Goal: Information Seeking & Learning: Learn about a topic

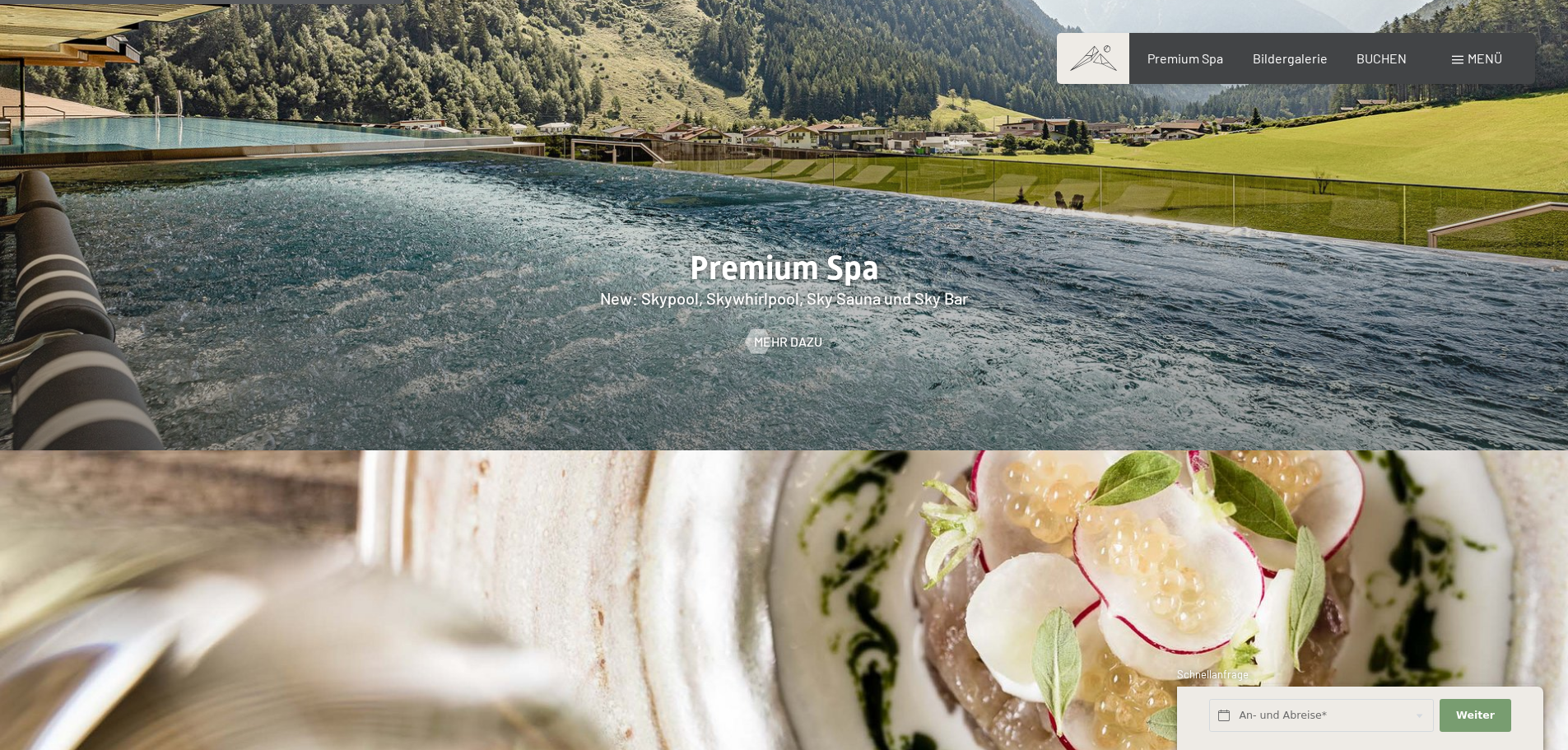
scroll to position [2470, 0]
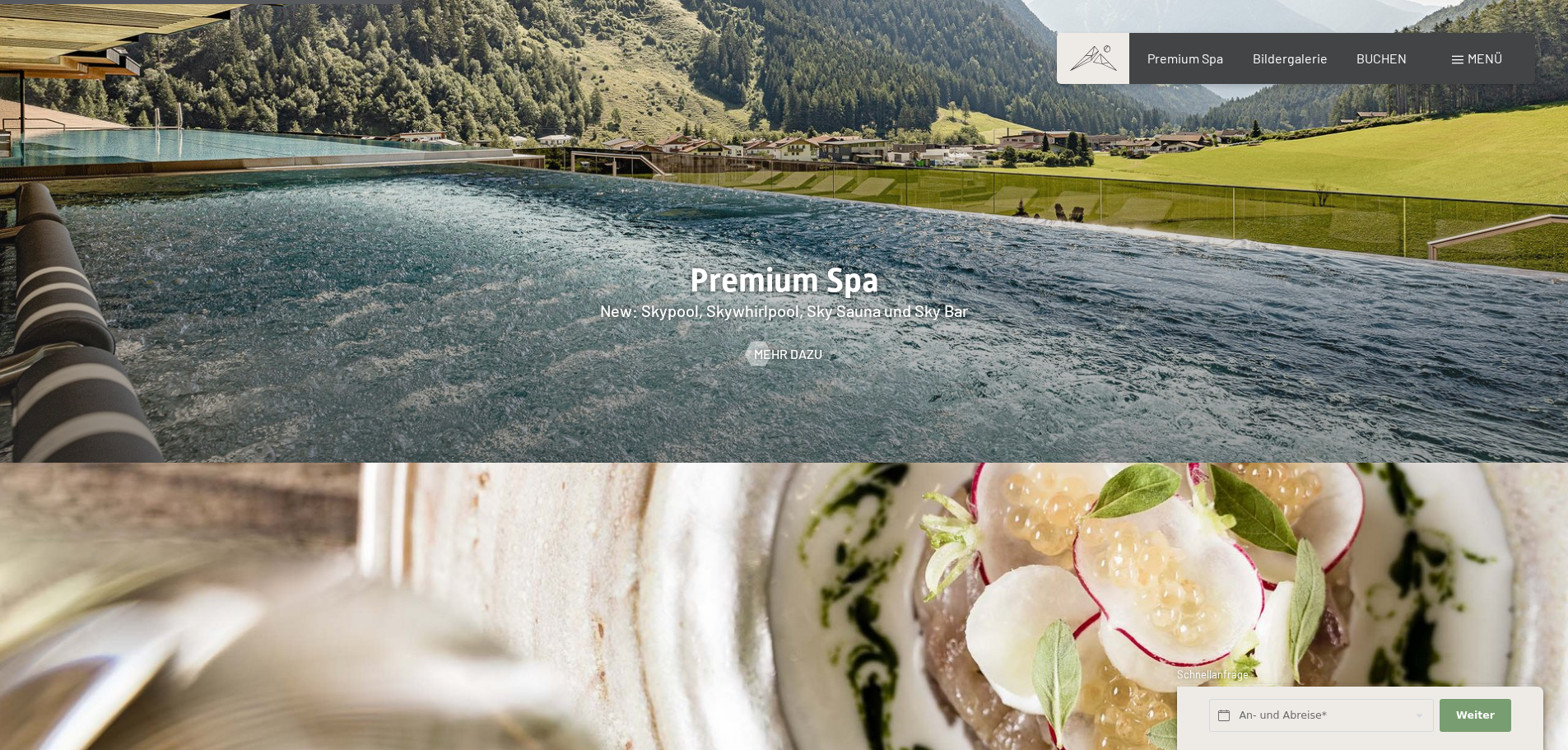
click at [1472, 60] on span "Menü" at bounding box center [1484, 58] width 34 height 15
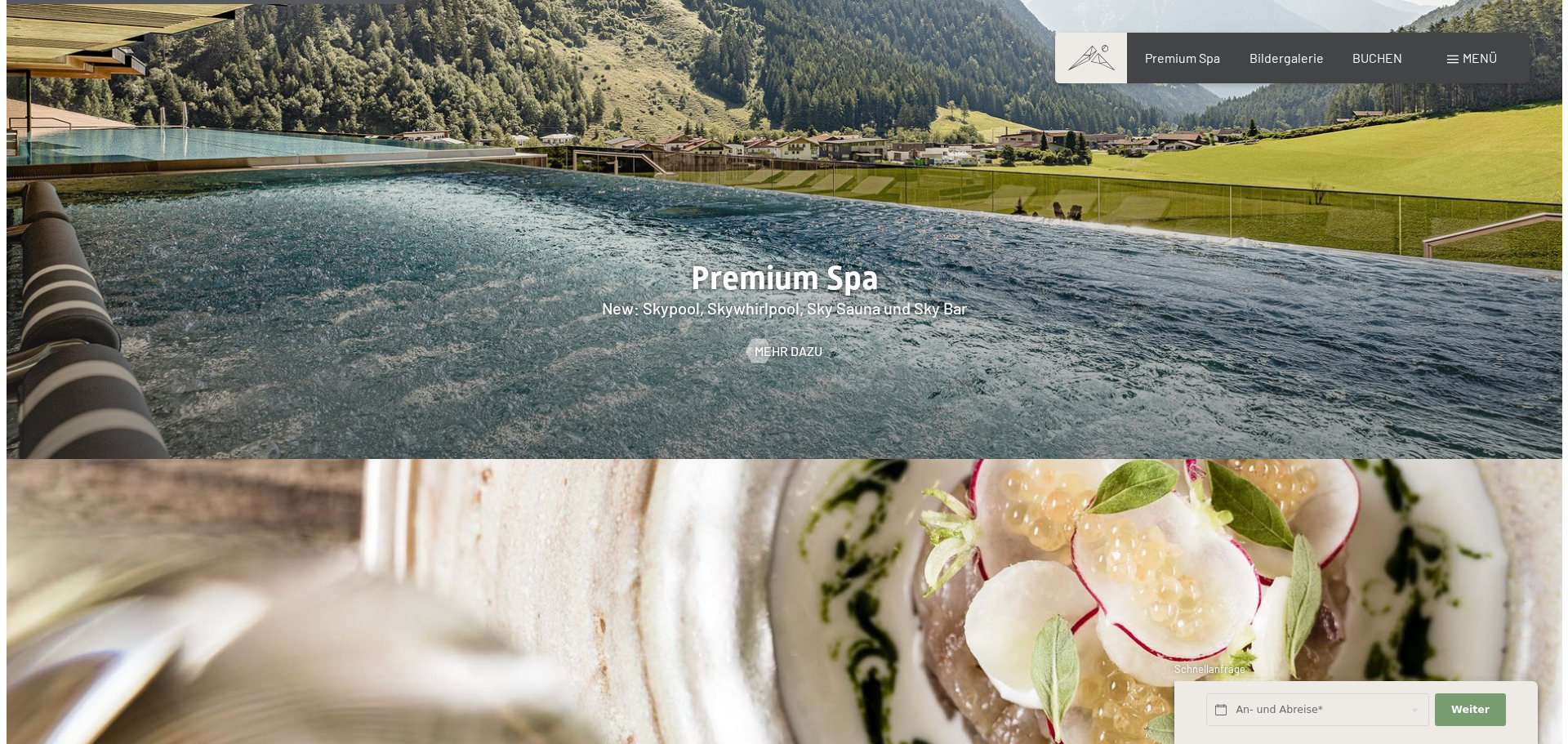
scroll to position [2454, 0]
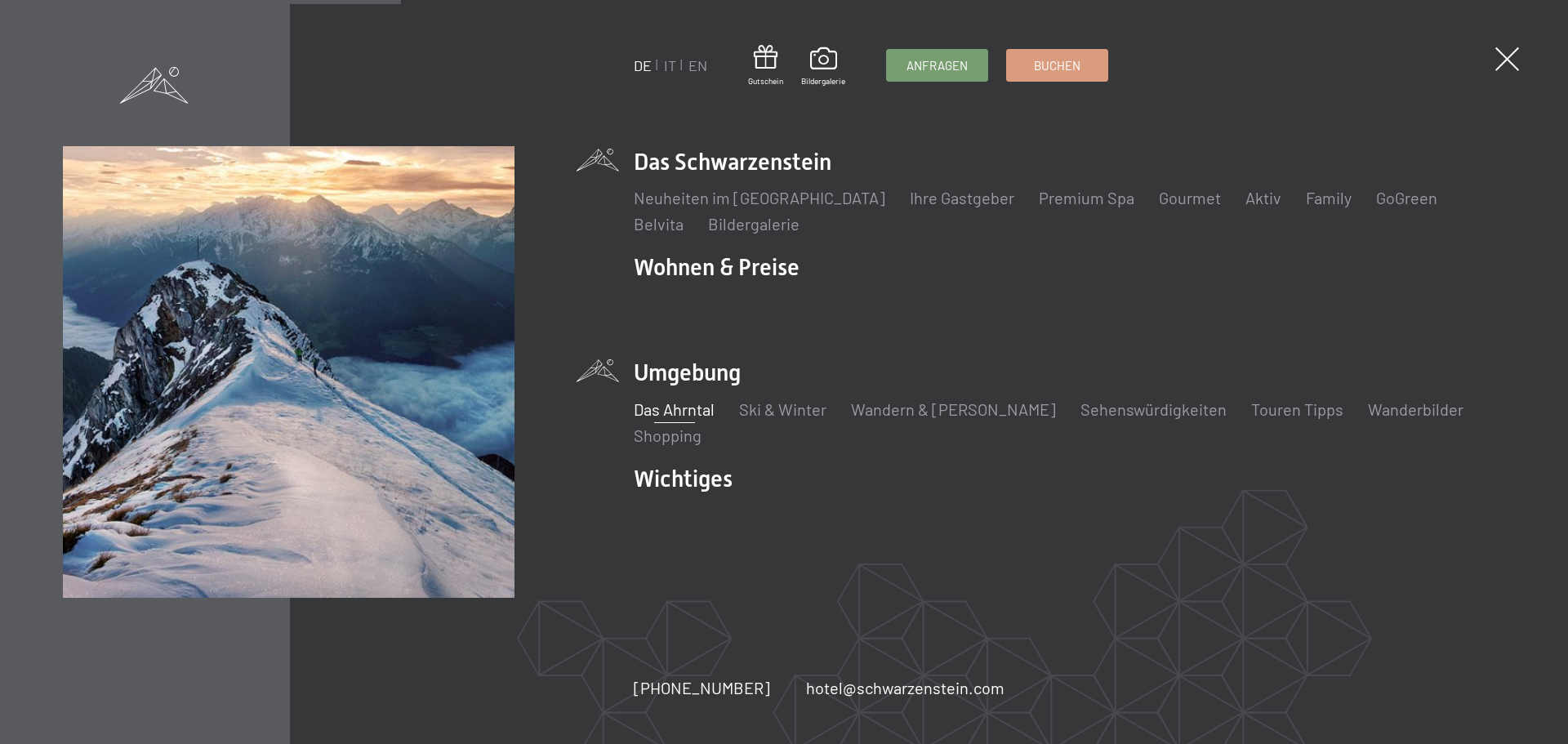
click at [699, 413] on link "Das Ahrntal" at bounding box center [674, 408] width 81 height 20
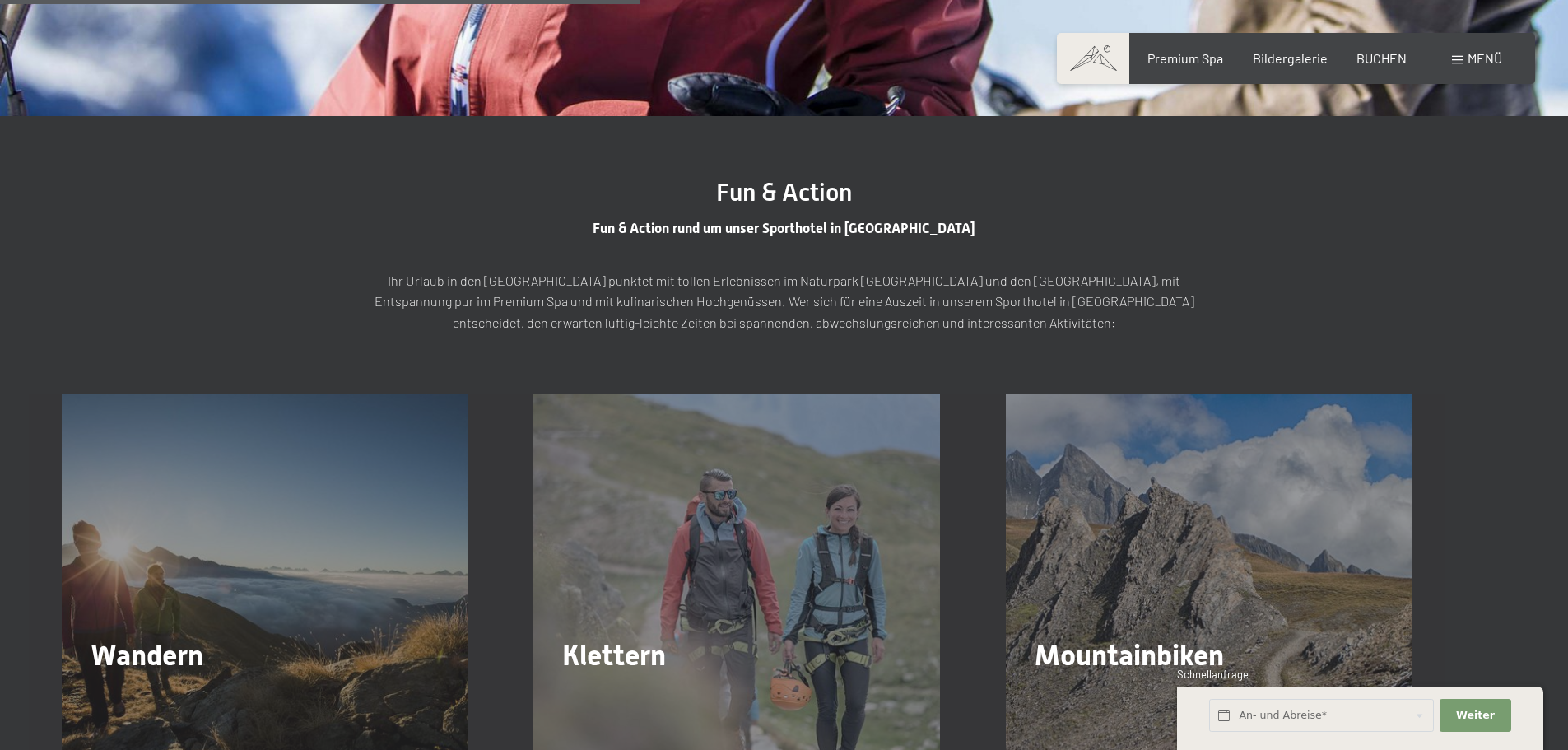
scroll to position [2470, 0]
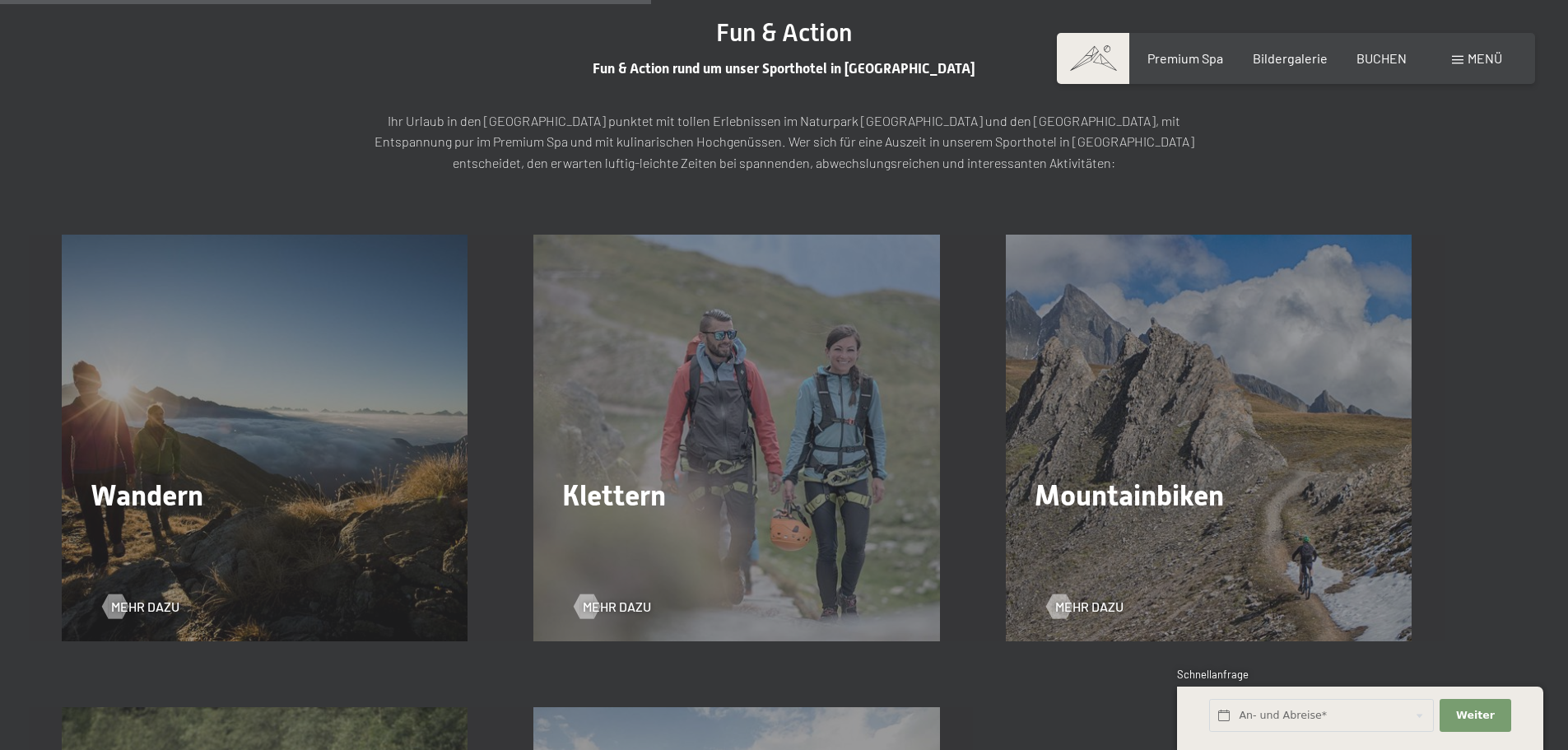
click at [794, 446] on div "Klettern Mehr dazu" at bounding box center [736, 437] width 472 height 406
click at [152, 610] on span "Mehr dazu" at bounding box center [161, 606] width 68 height 18
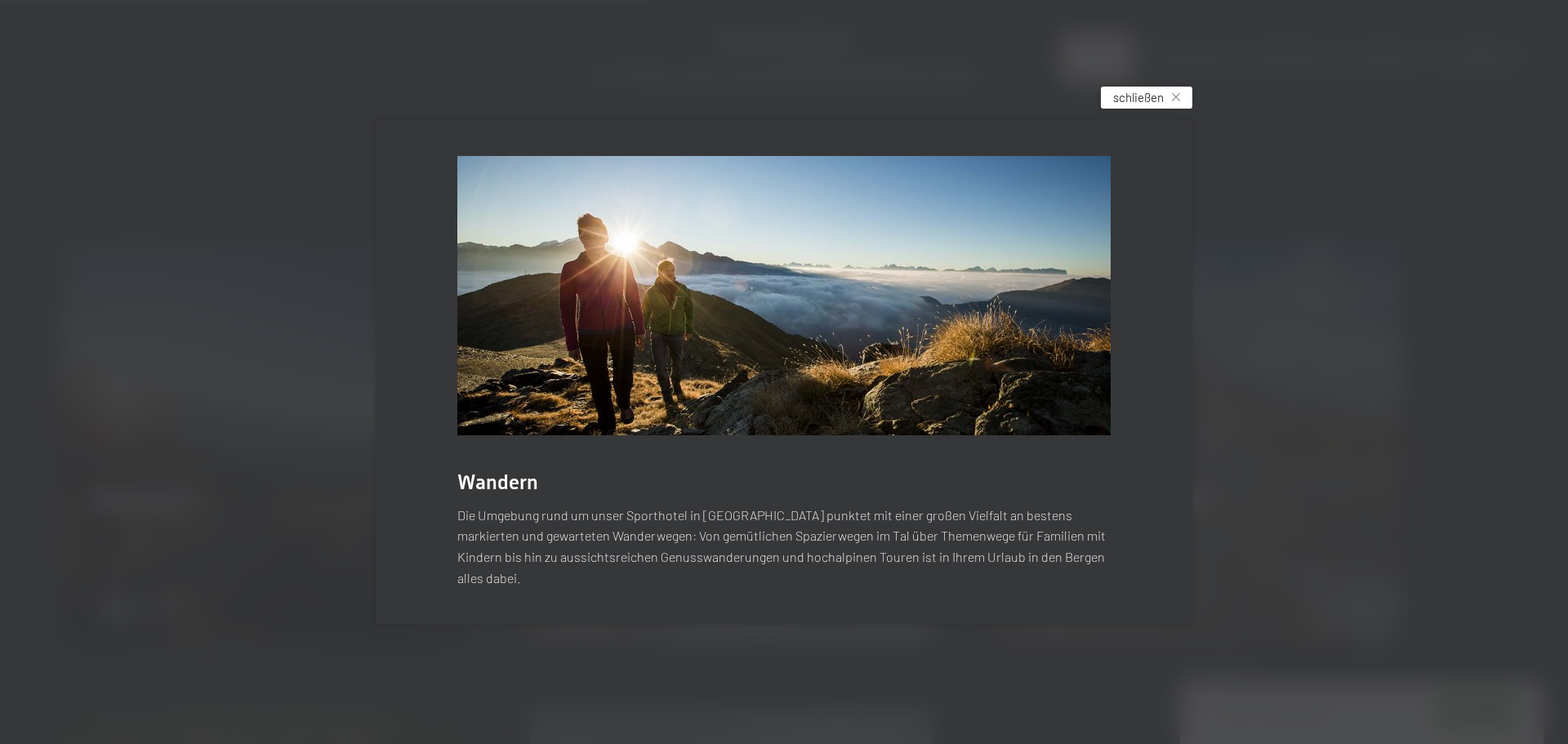
click at [1140, 102] on span "schließen" at bounding box center [1138, 97] width 50 height 17
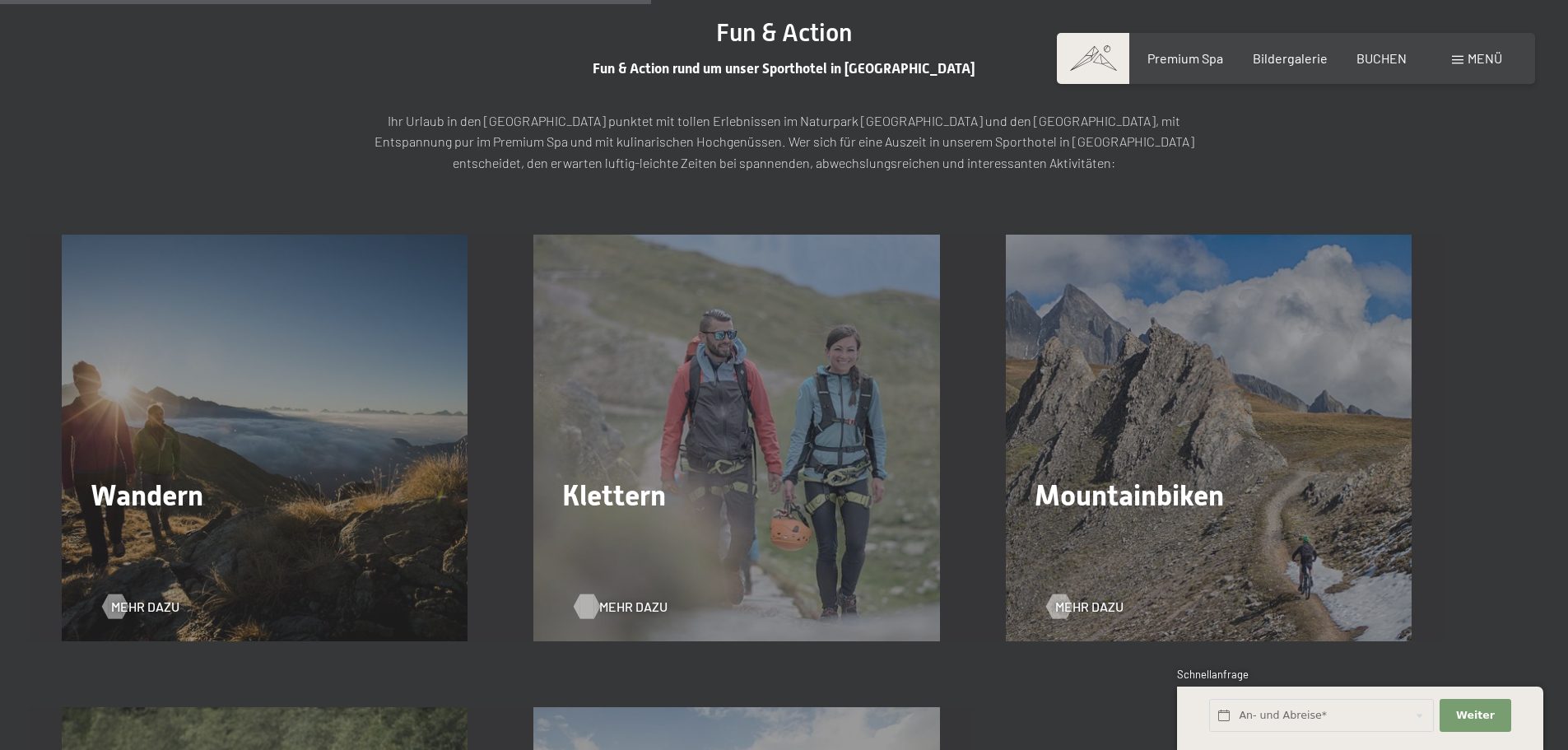
click at [603, 613] on span "Mehr dazu" at bounding box center [633, 606] width 68 height 18
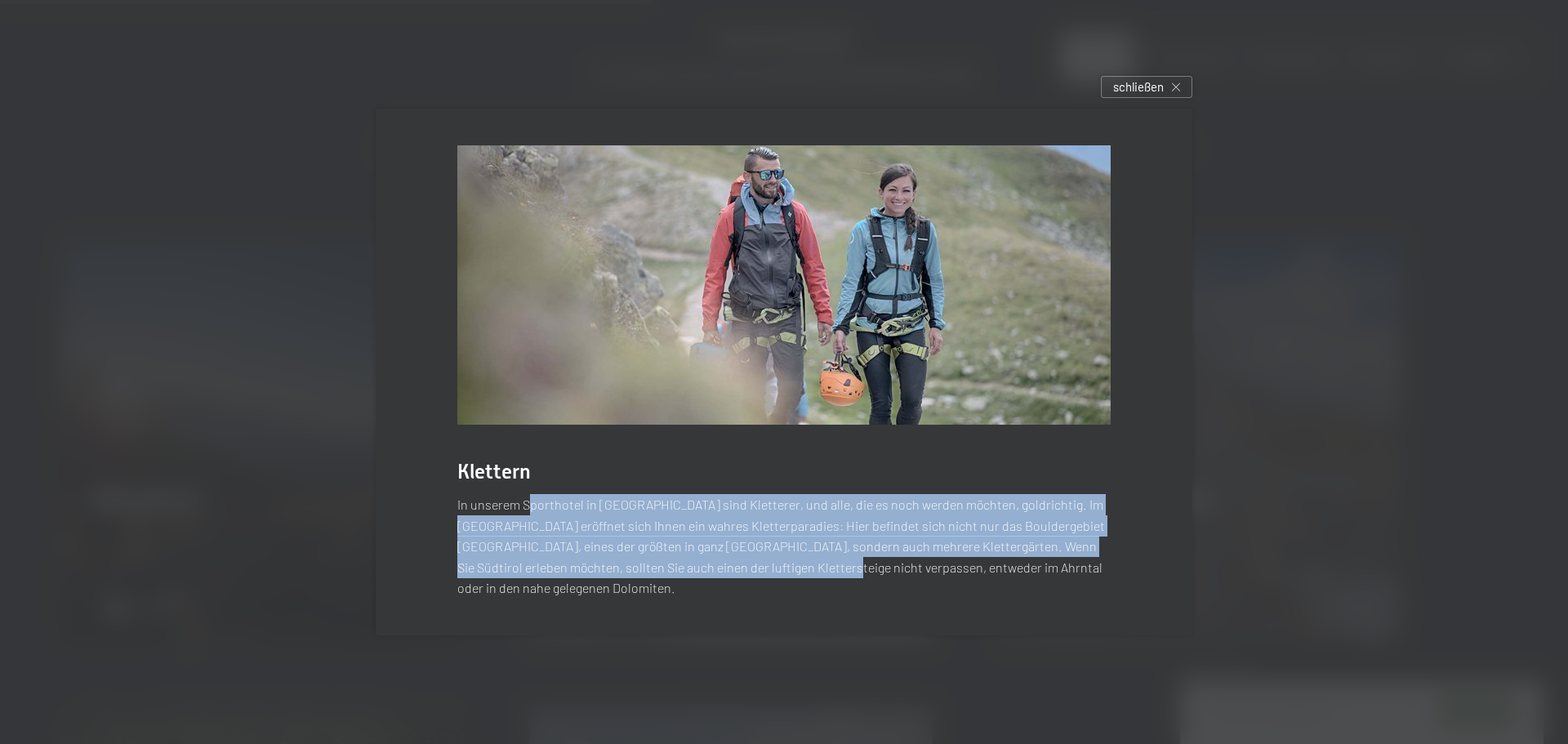
drag, startPoint x: 613, startPoint y: 559, endPoint x: 874, endPoint y: 577, distance: 261.6
click at [873, 577] on p "In unserem Sporthotel in Südtirol sind Kletterer, und alle, die es noch werden …" at bounding box center [784, 546] width 654 height 104
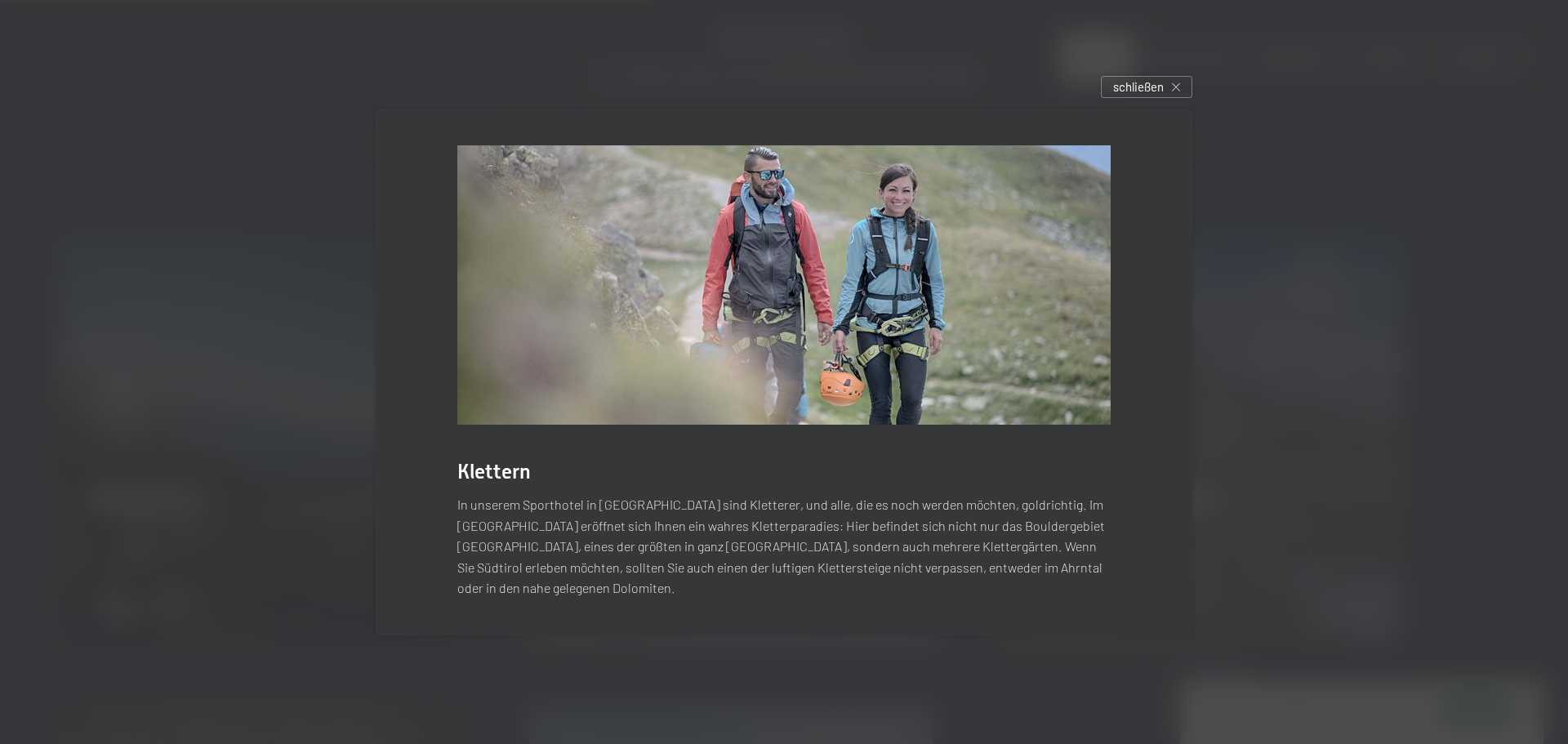
click at [1166, 495] on div "Klettern In unserem Sporthotel in Südtirol sind Kletterer, und alle, die es noc…" at bounding box center [784, 372] width 817 height 527
click at [1130, 93] on span "schließen" at bounding box center [1138, 87] width 50 height 17
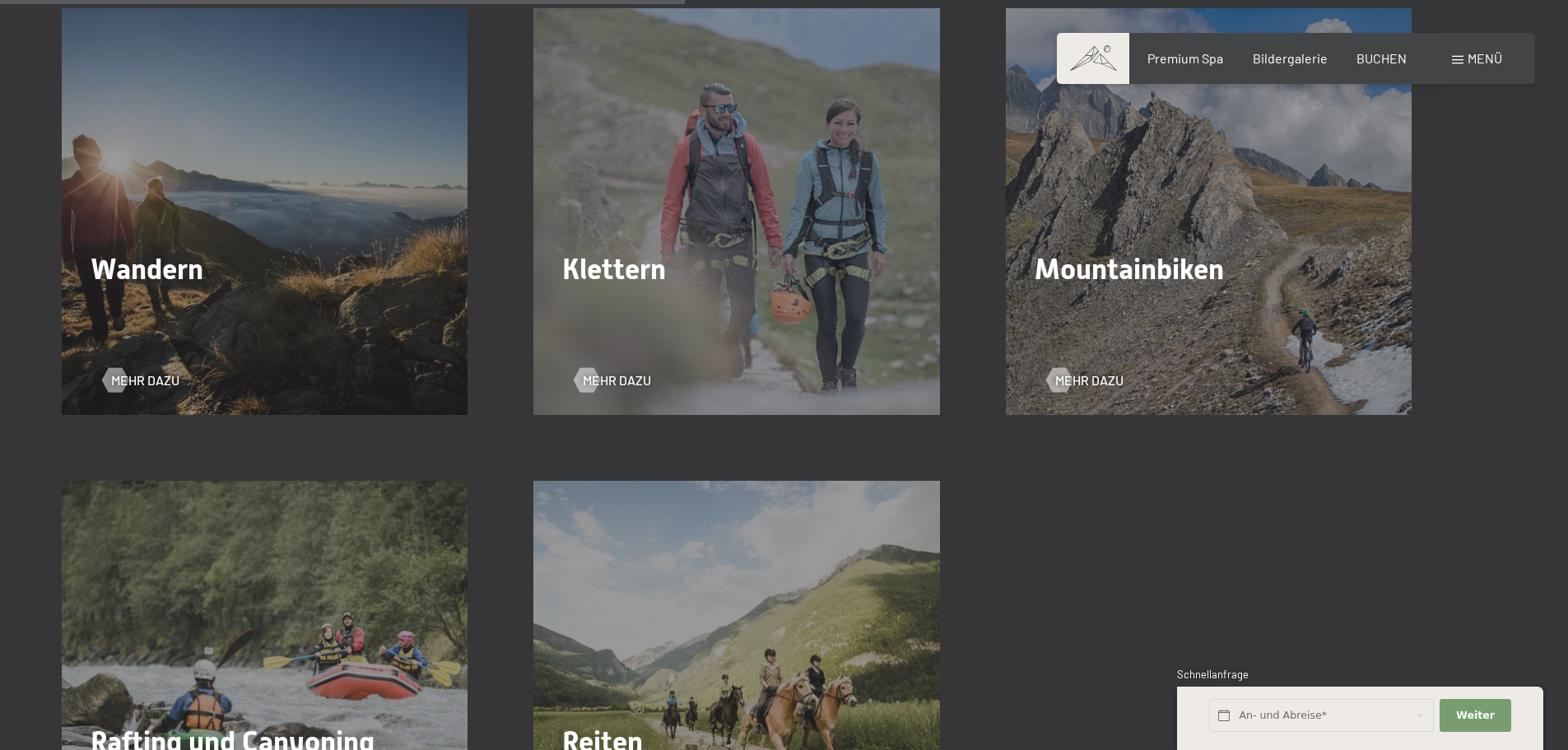
scroll to position [2799, 0]
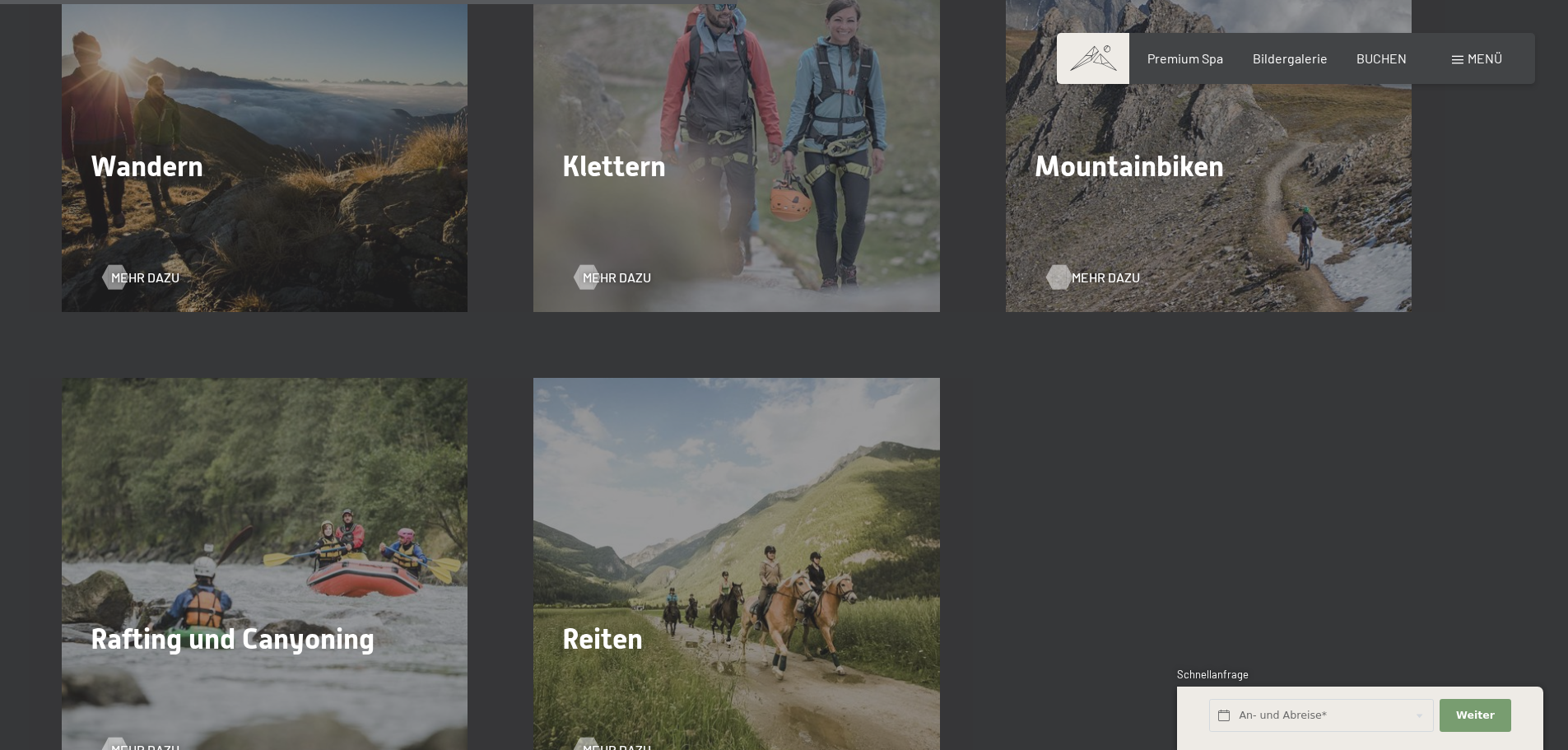
click at [1113, 287] on span "Mehr dazu" at bounding box center [1106, 277] width 68 height 18
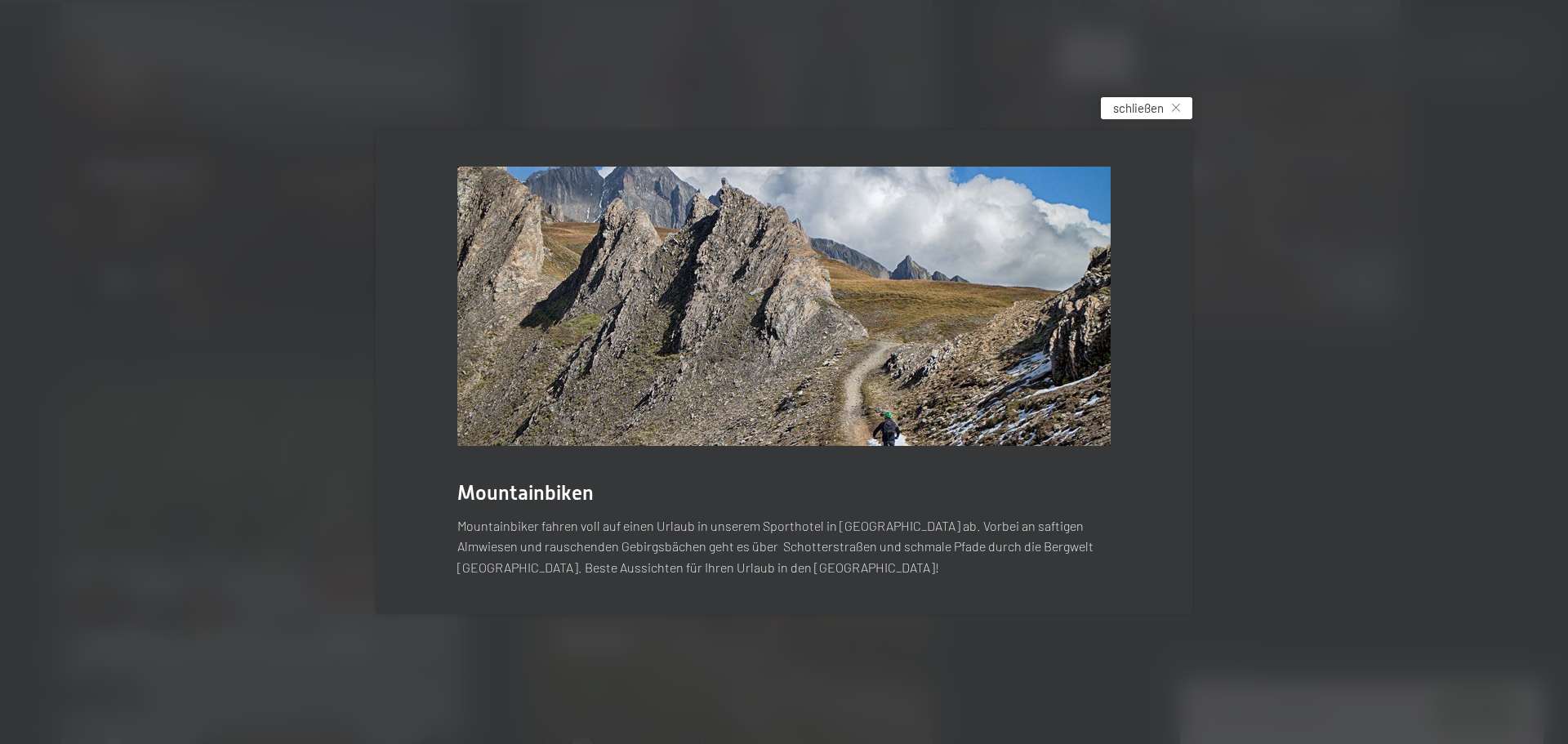
click at [1119, 106] on span "schließen" at bounding box center [1138, 108] width 50 height 17
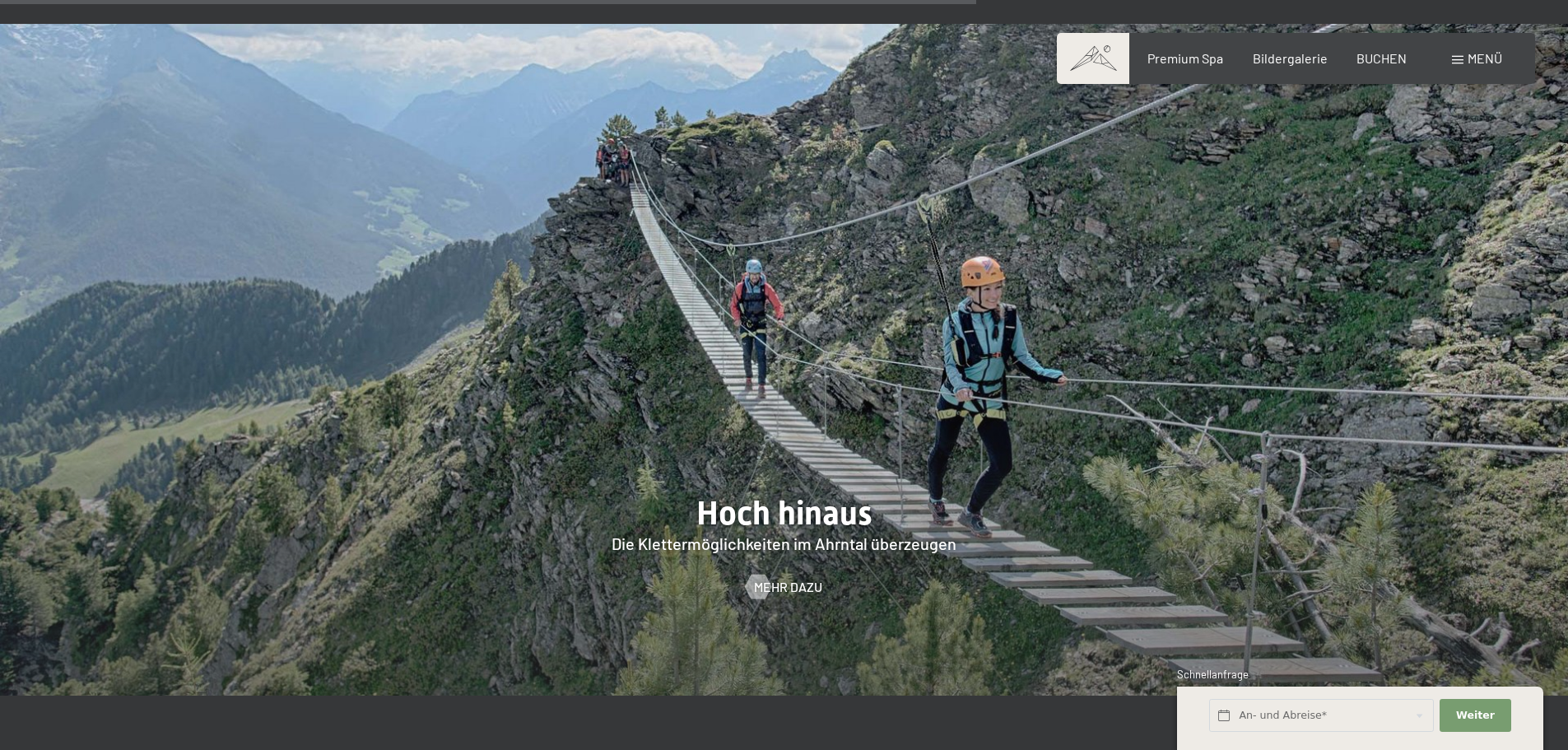
scroll to position [3704, 0]
click at [787, 589] on span "Mehr dazu" at bounding box center [804, 585] width 68 height 18
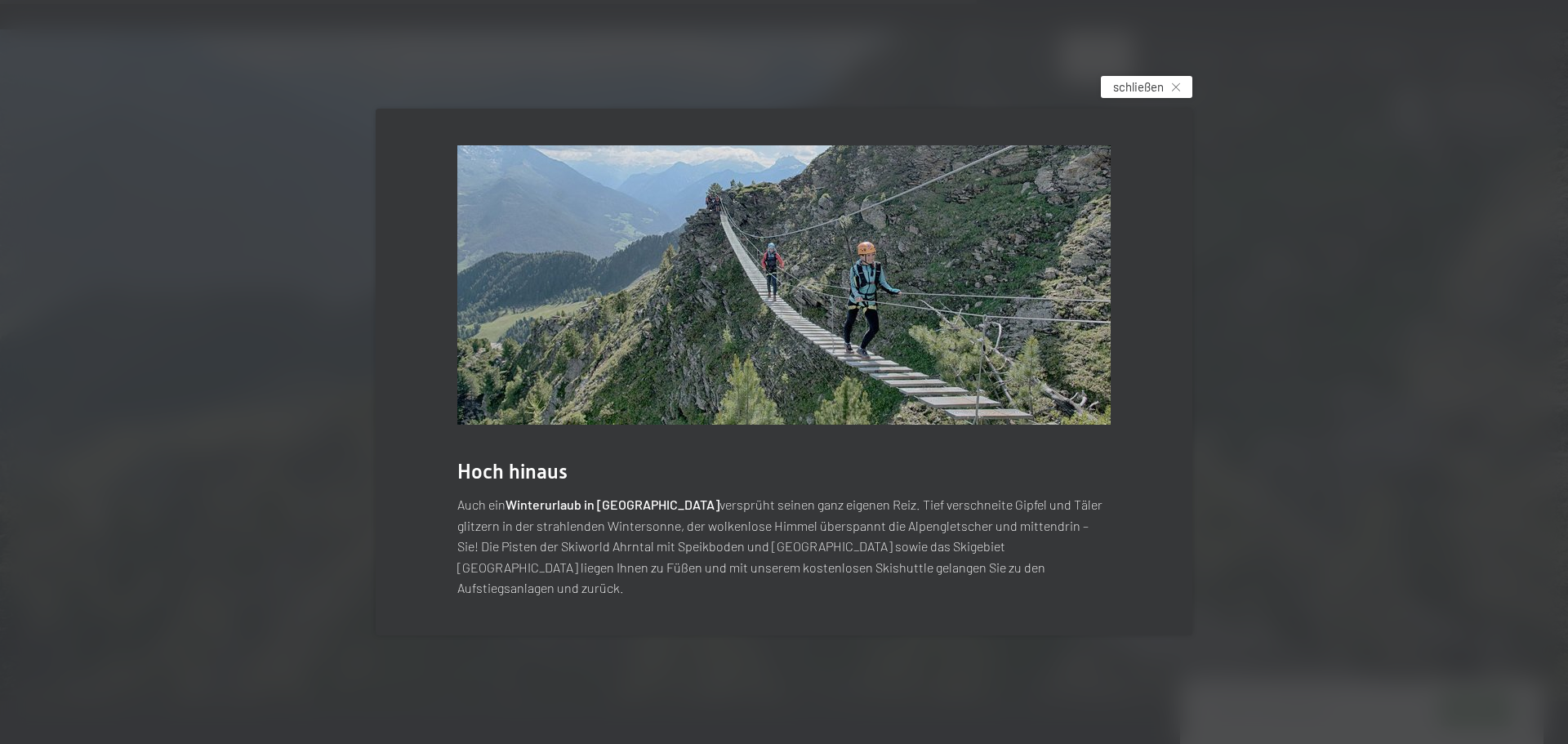
click at [1180, 95] on div "schließen" at bounding box center [1146, 87] width 91 height 22
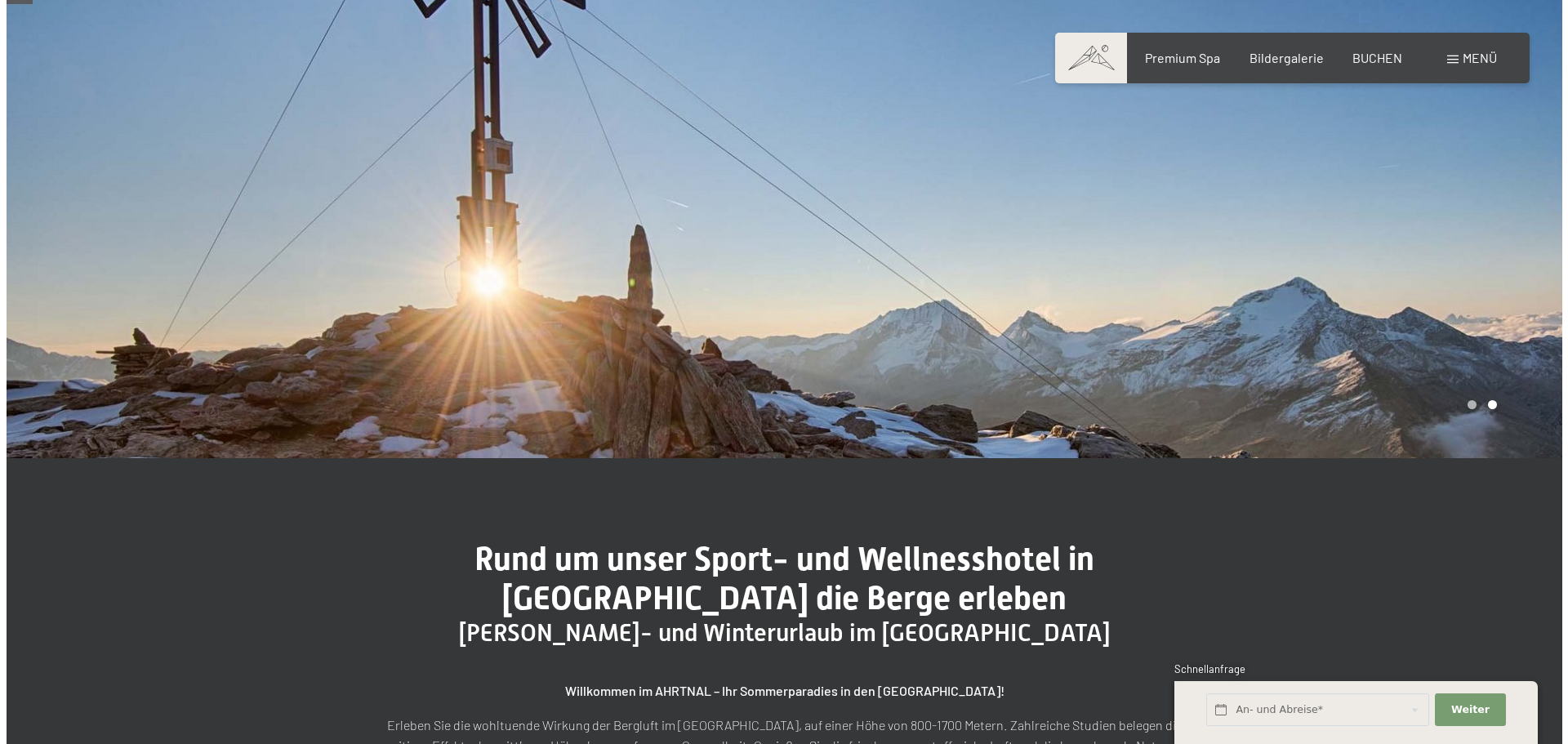
scroll to position [0, 0]
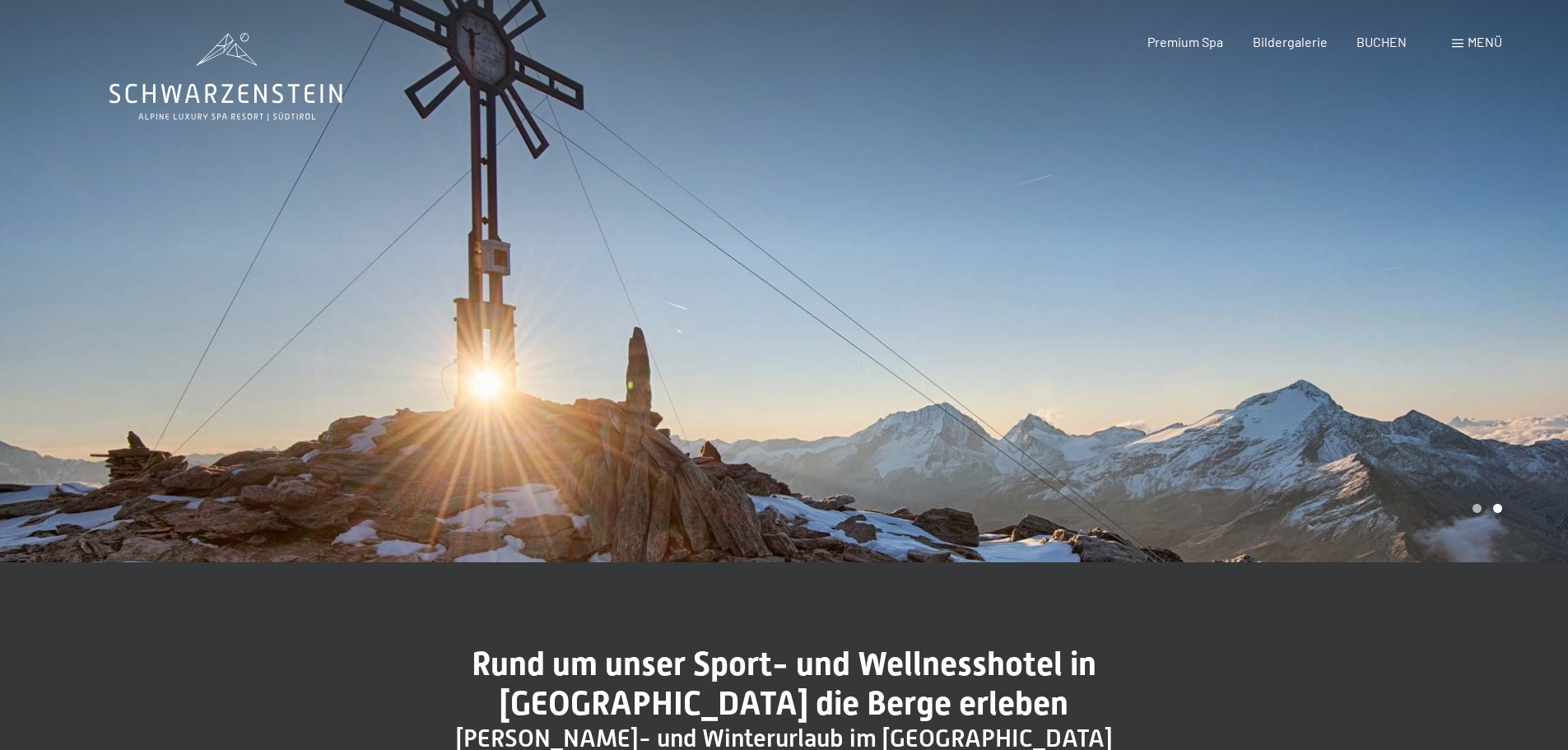
click at [1459, 42] on span at bounding box center [1457, 44] width 11 height 9
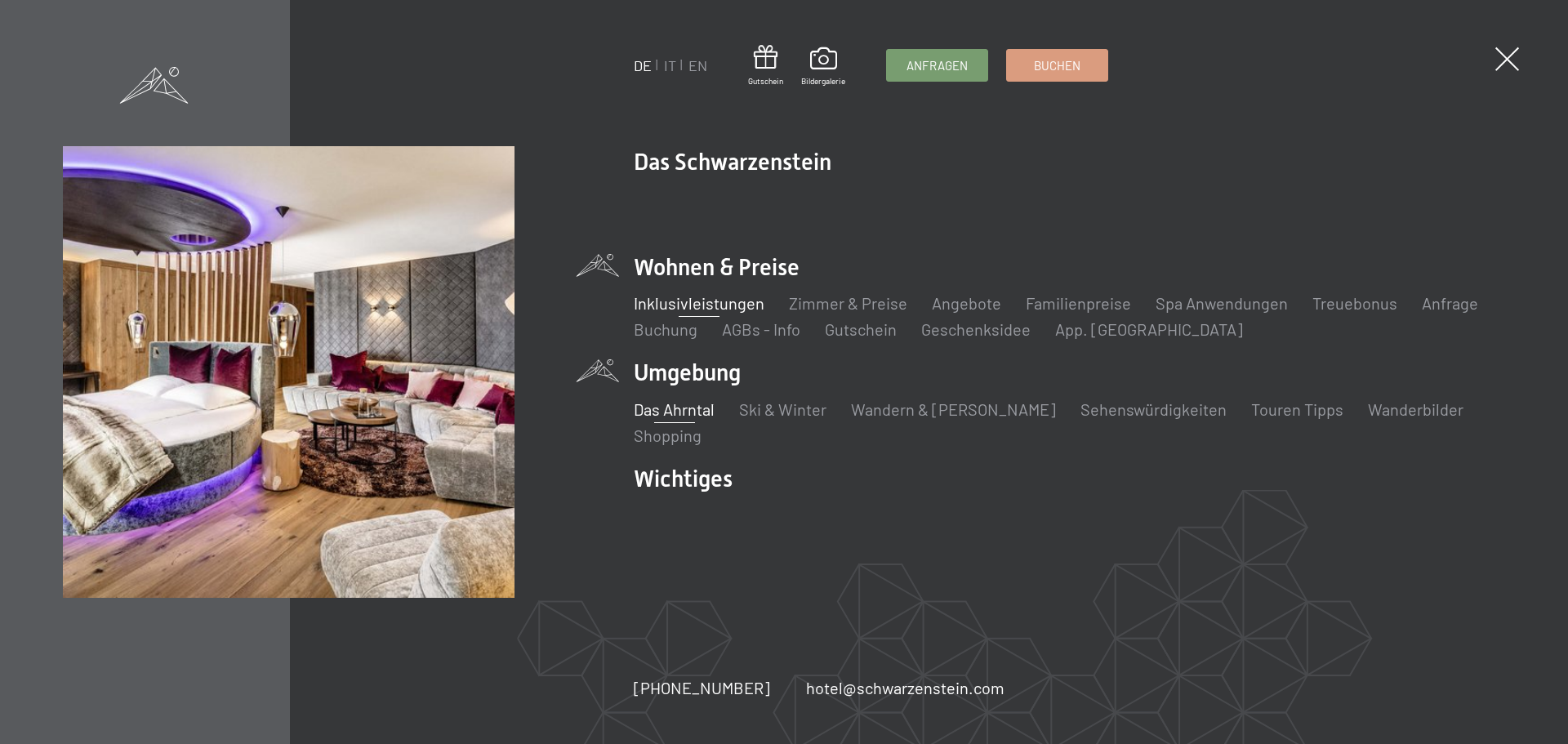
click at [696, 303] on link "Inklusivleistungen" at bounding box center [699, 302] width 131 height 20
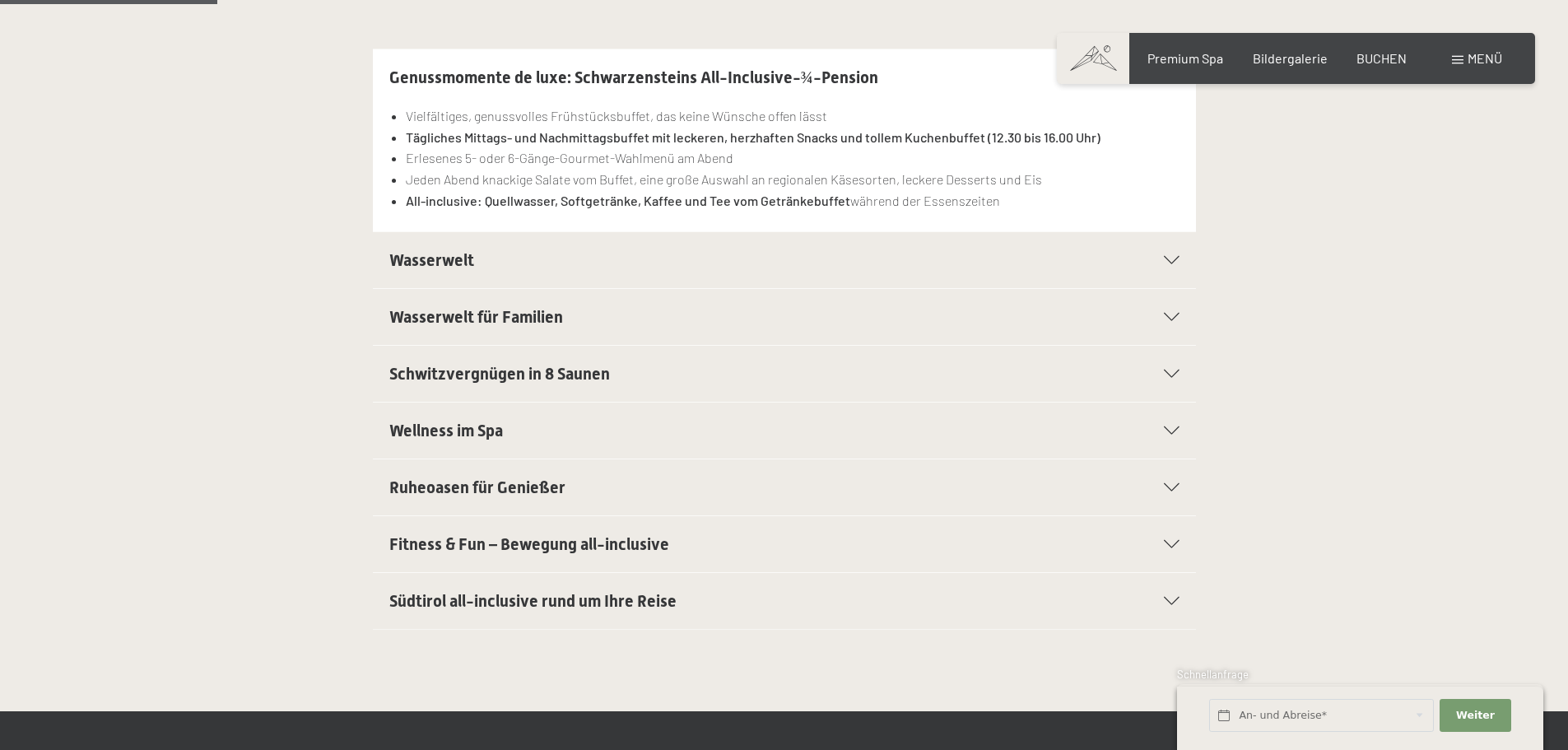
scroll to position [494, 0]
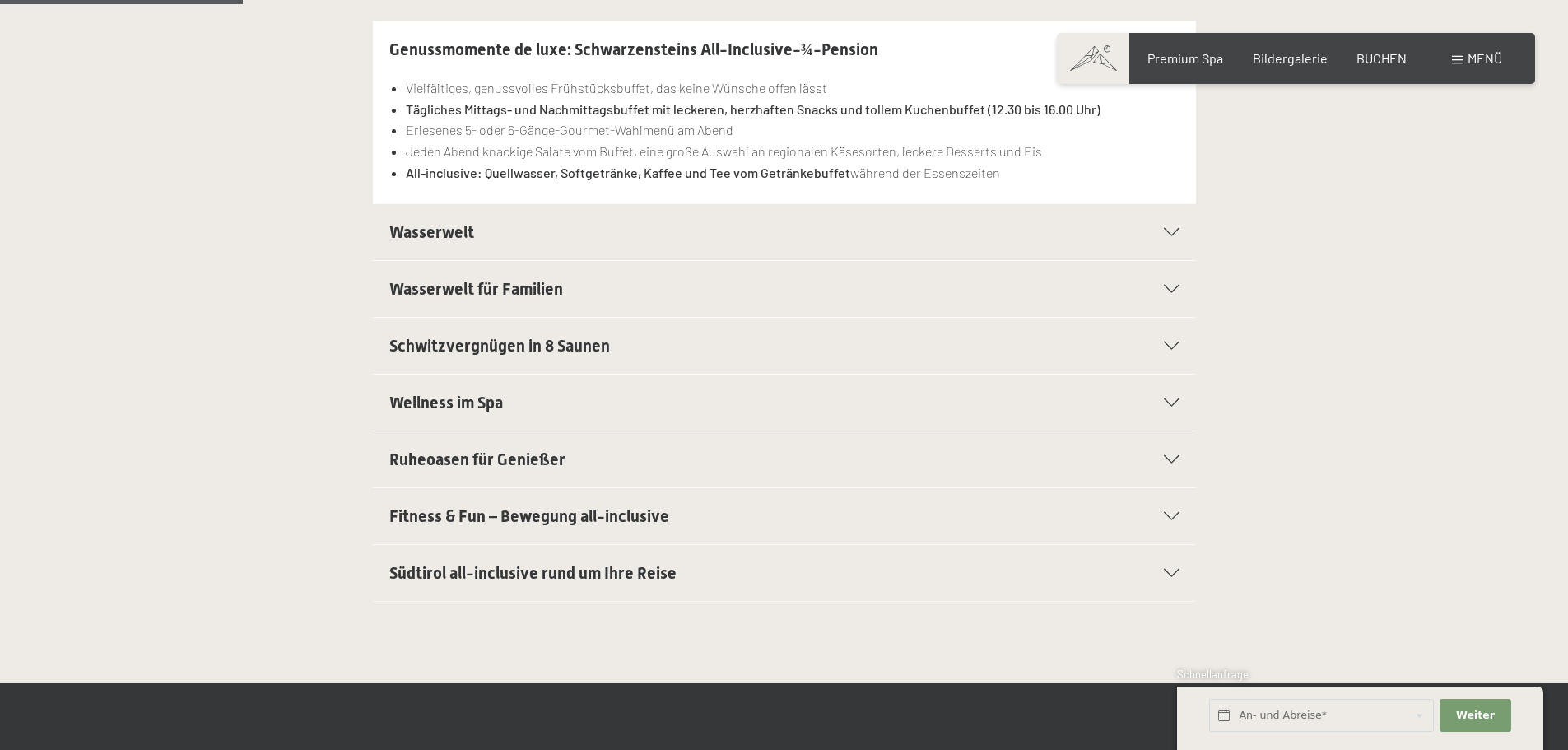
click at [1165, 512] on icon at bounding box center [1172, 517] width 15 height 9
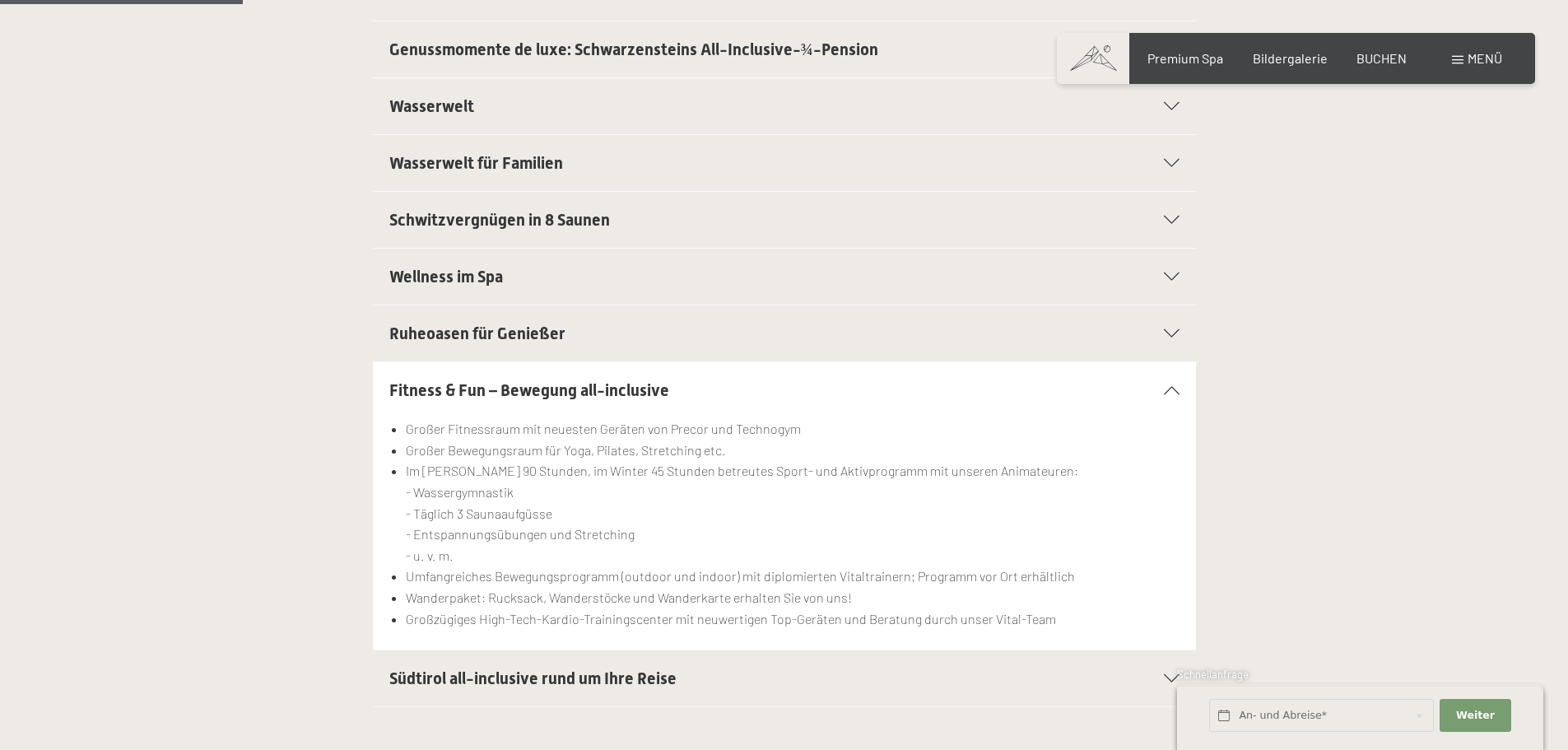
click at [1172, 392] on icon at bounding box center [1172, 390] width 15 height 9
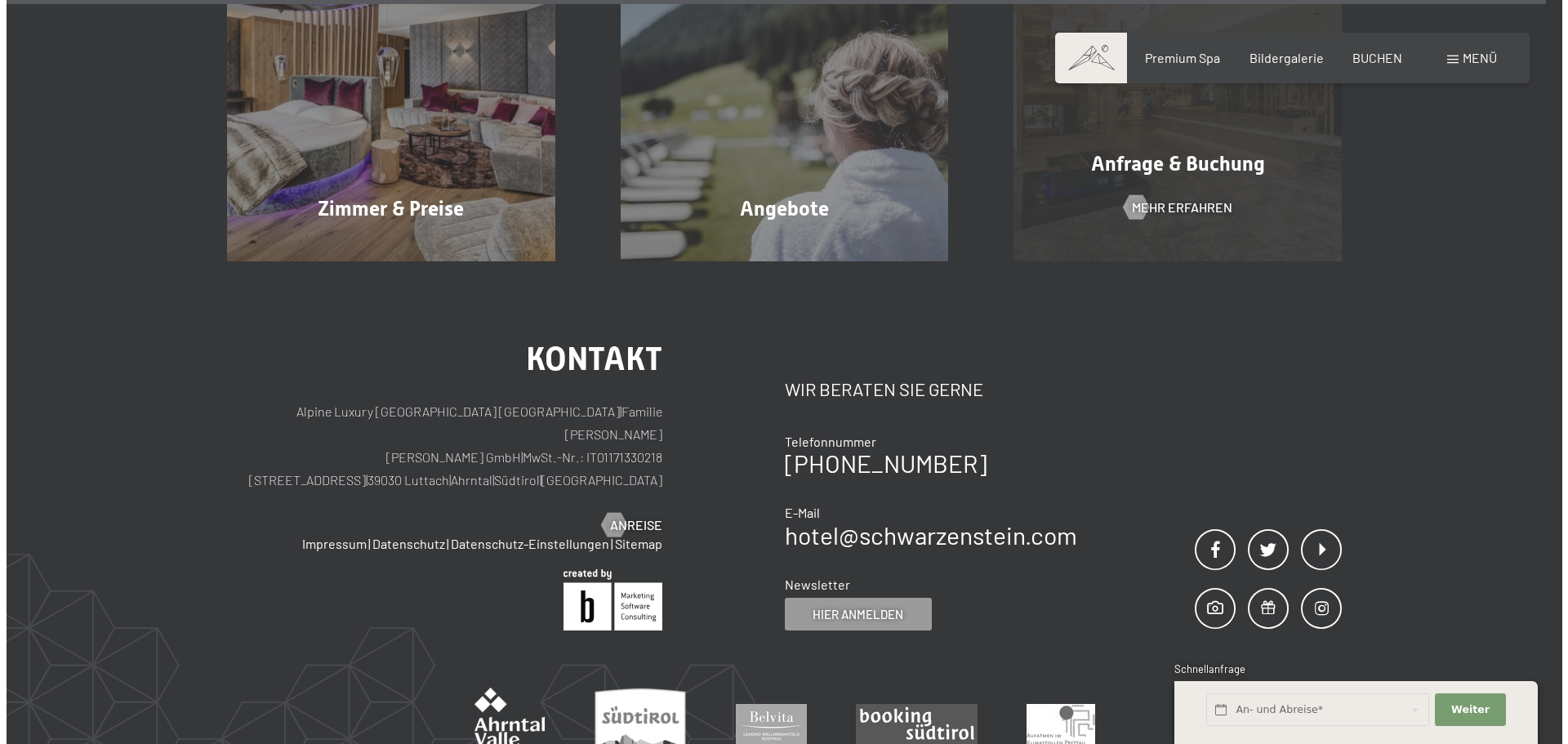
scroll to position [2617, 0]
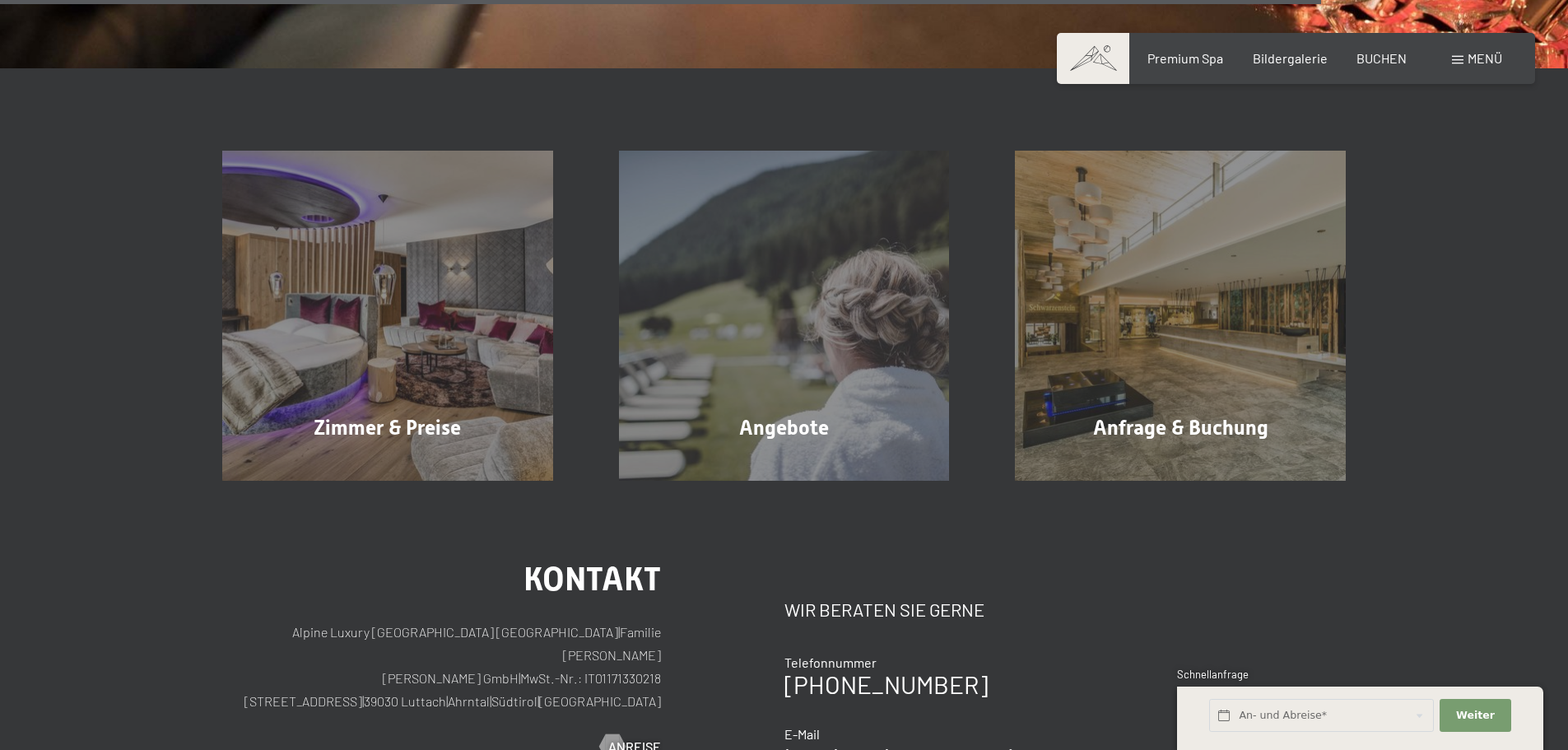
click at [1478, 59] on span "Menü" at bounding box center [1484, 58] width 34 height 15
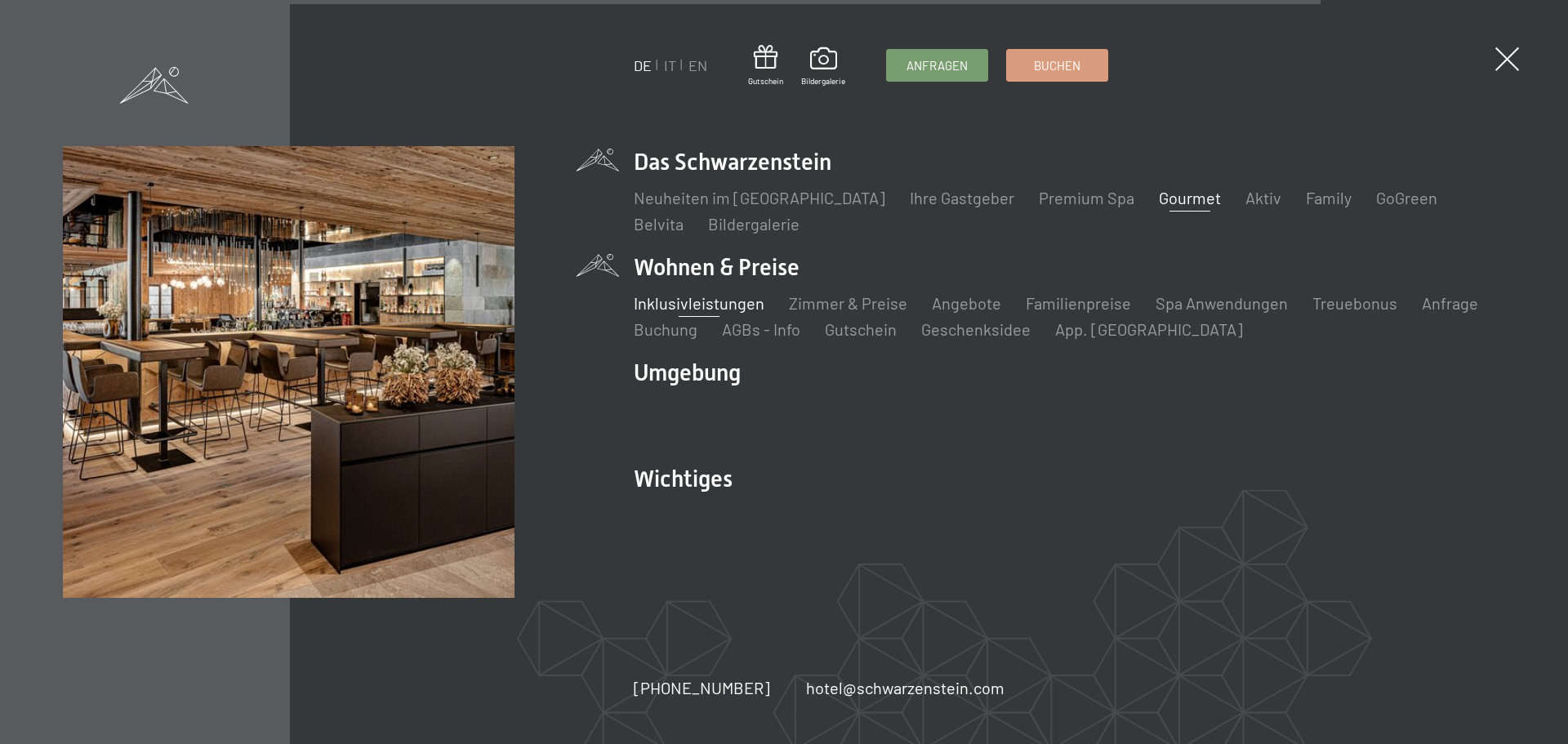
click at [1159, 197] on link "Gourmet" at bounding box center [1189, 197] width 62 height 20
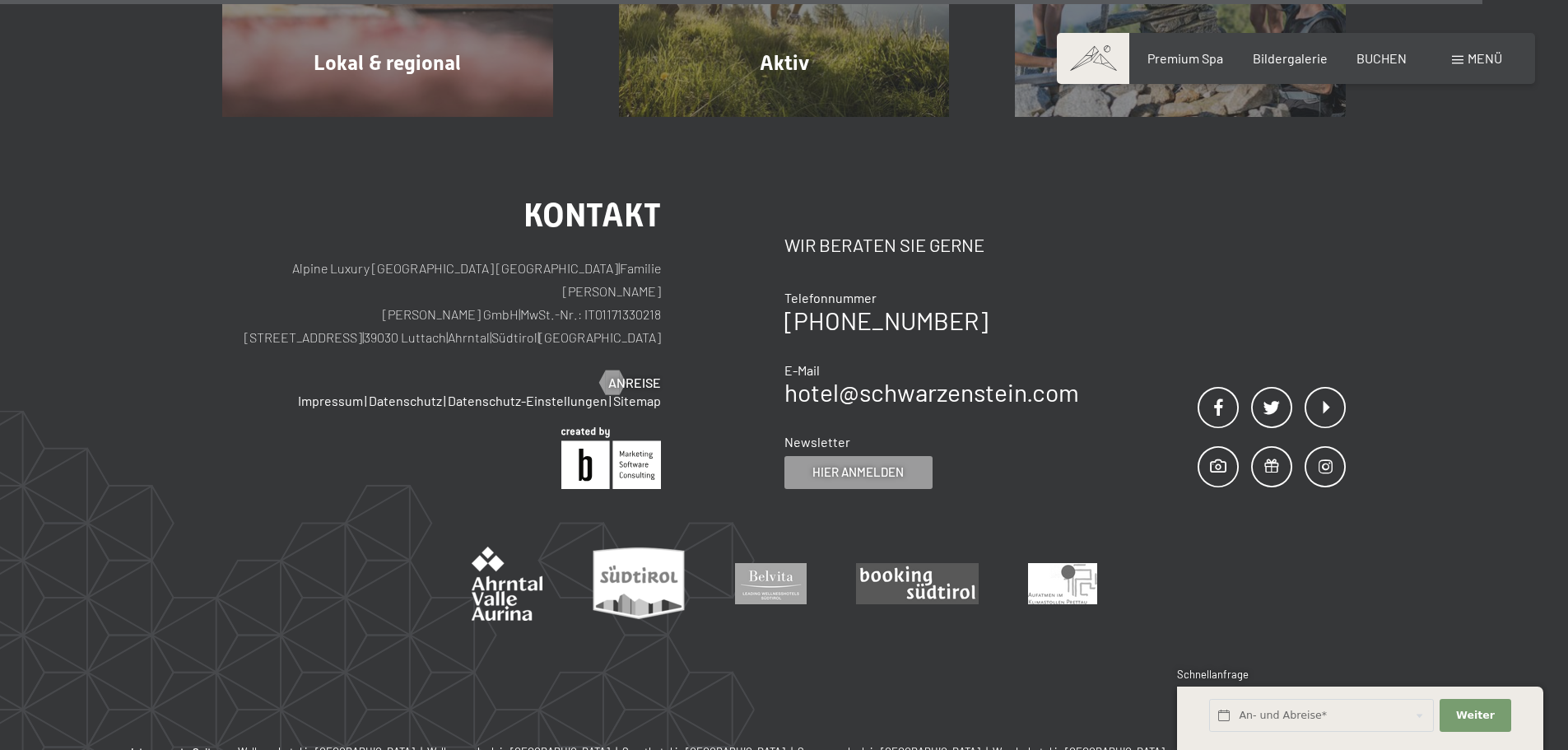
scroll to position [6410, 0]
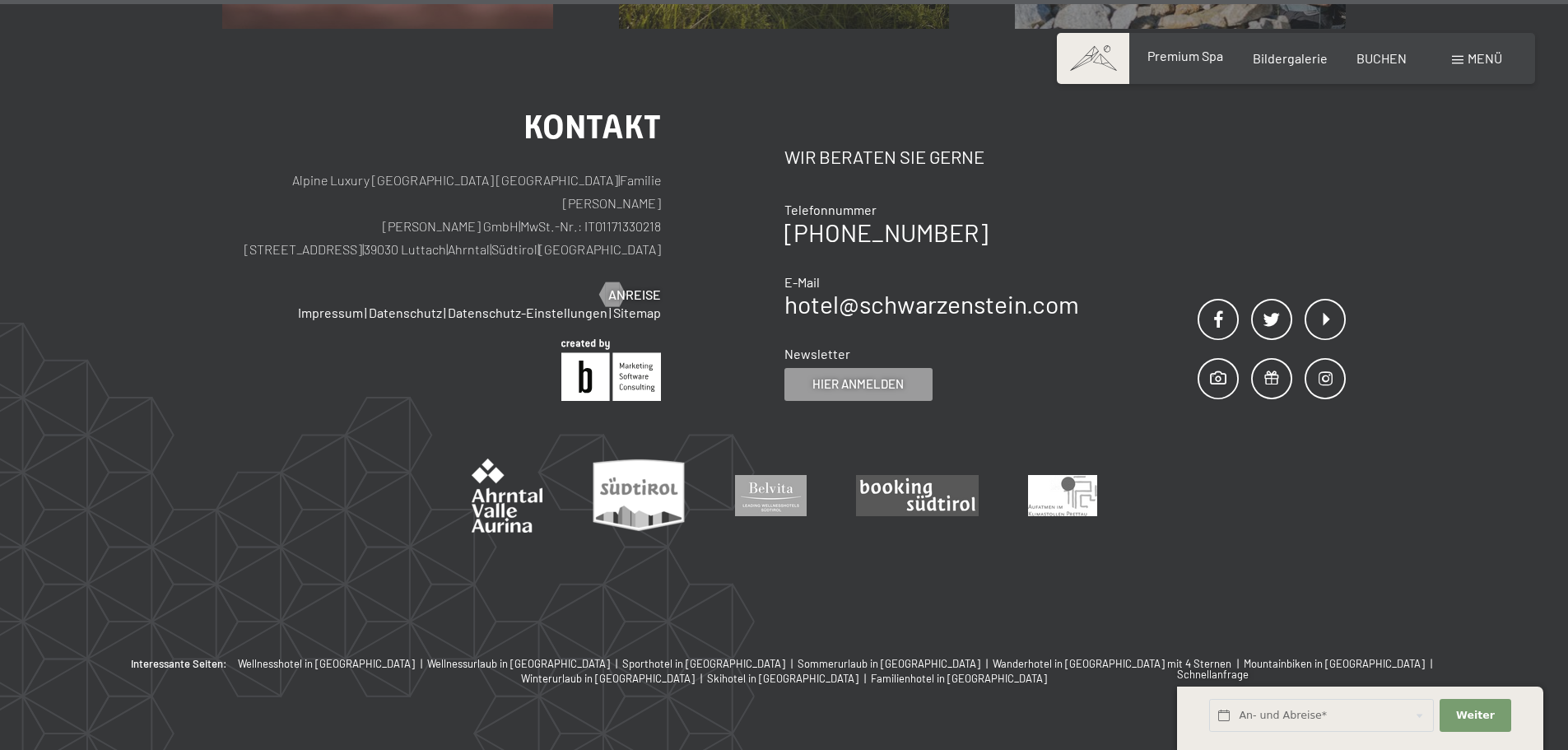
click at [1185, 53] on span "Premium Spa" at bounding box center [1185, 55] width 76 height 15
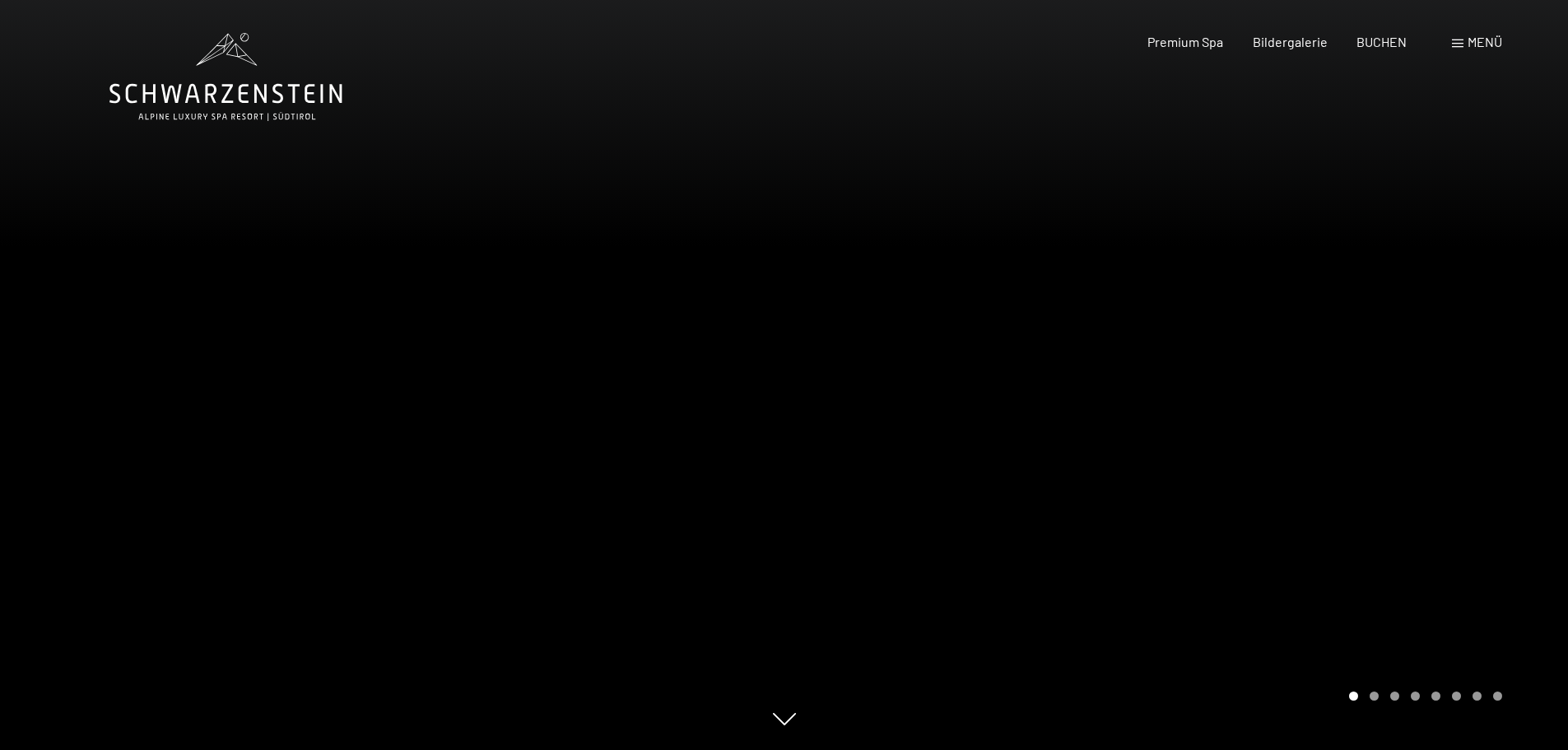
click at [1464, 41] on div "Menü" at bounding box center [1477, 41] width 50 height 18
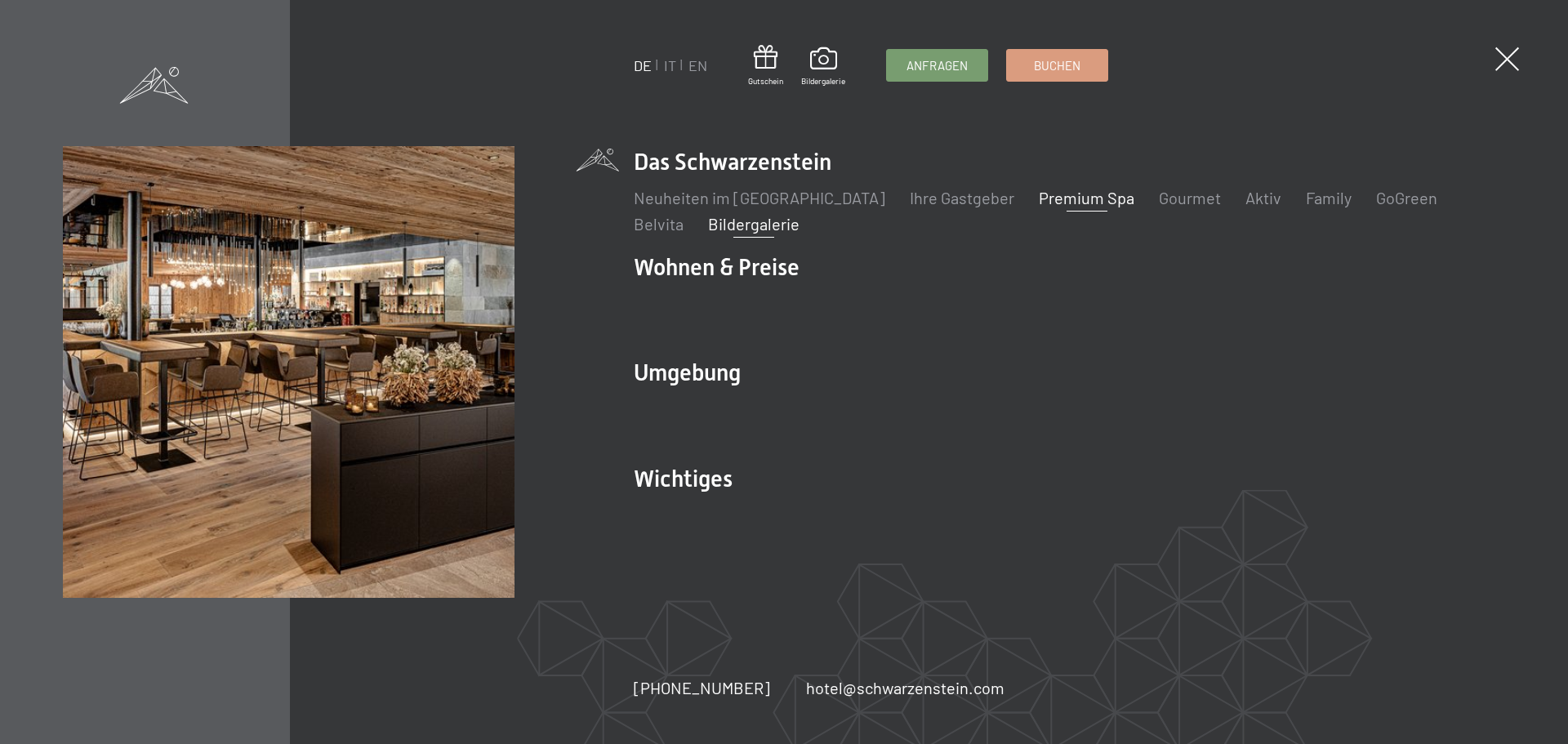
click at [708, 219] on link "Bildergalerie" at bounding box center [754, 223] width 91 height 20
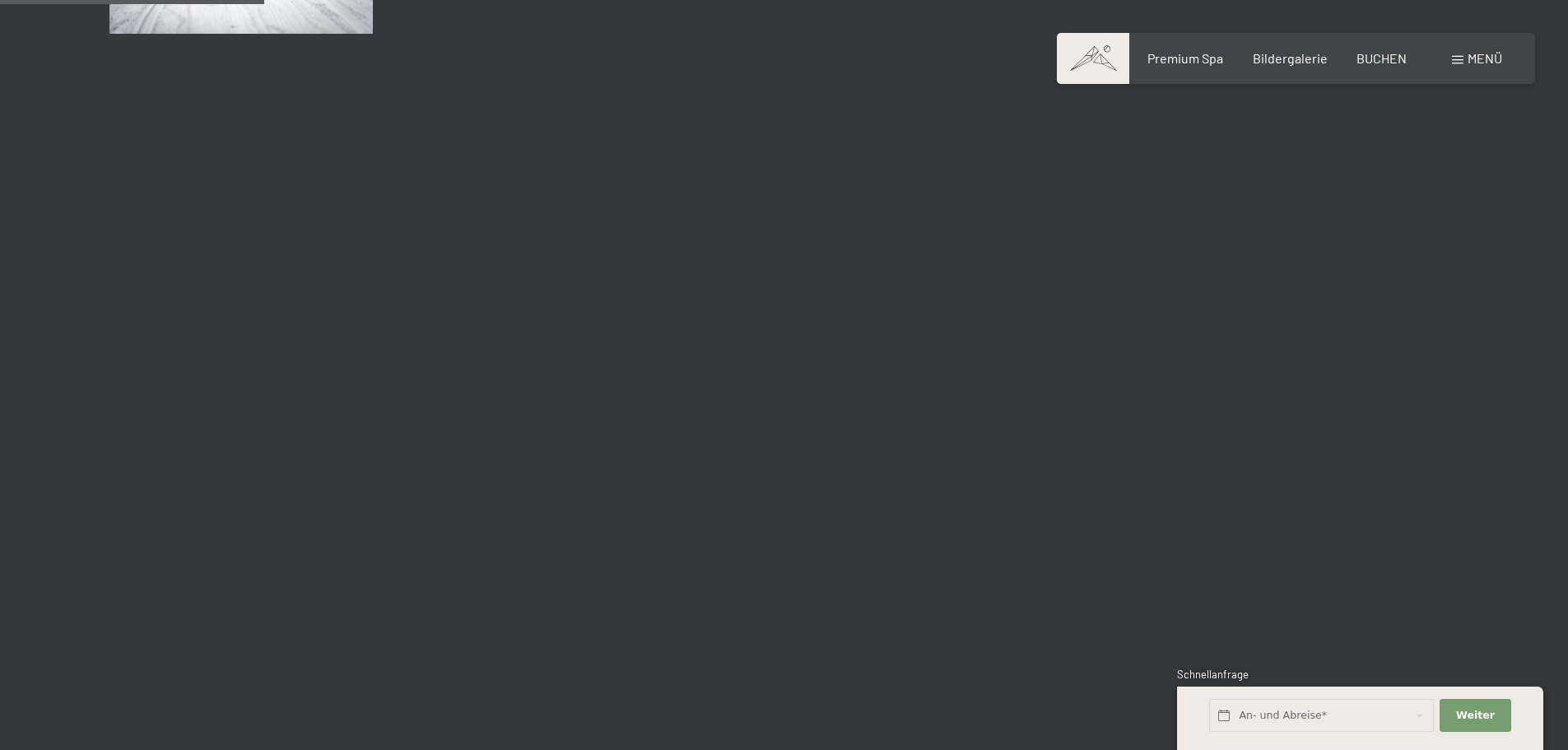
scroll to position [3622, 0]
